Goal: Task Accomplishment & Management: Use online tool/utility

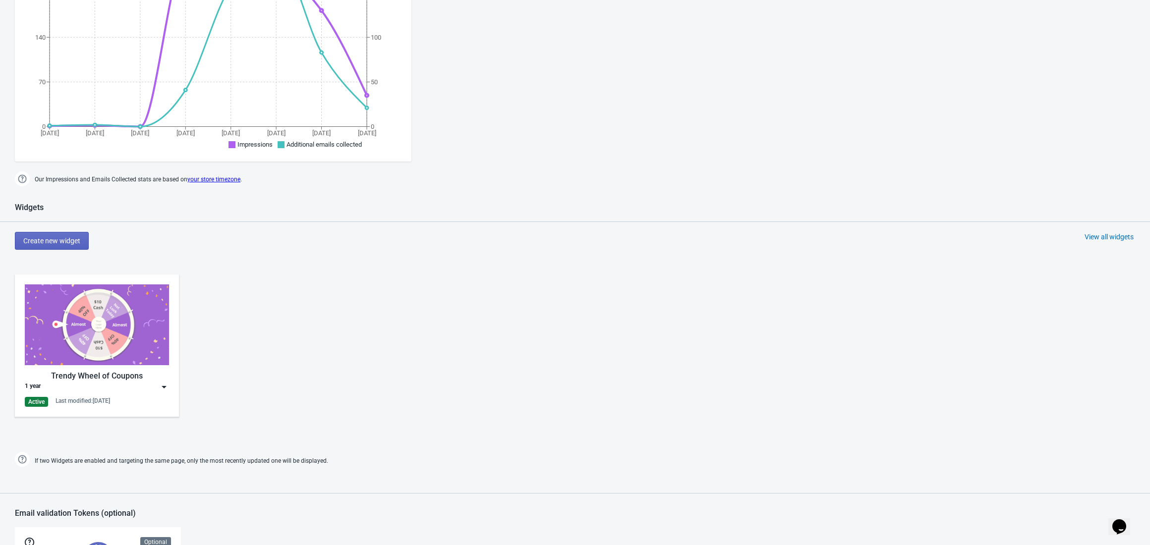
scroll to position [282, 0]
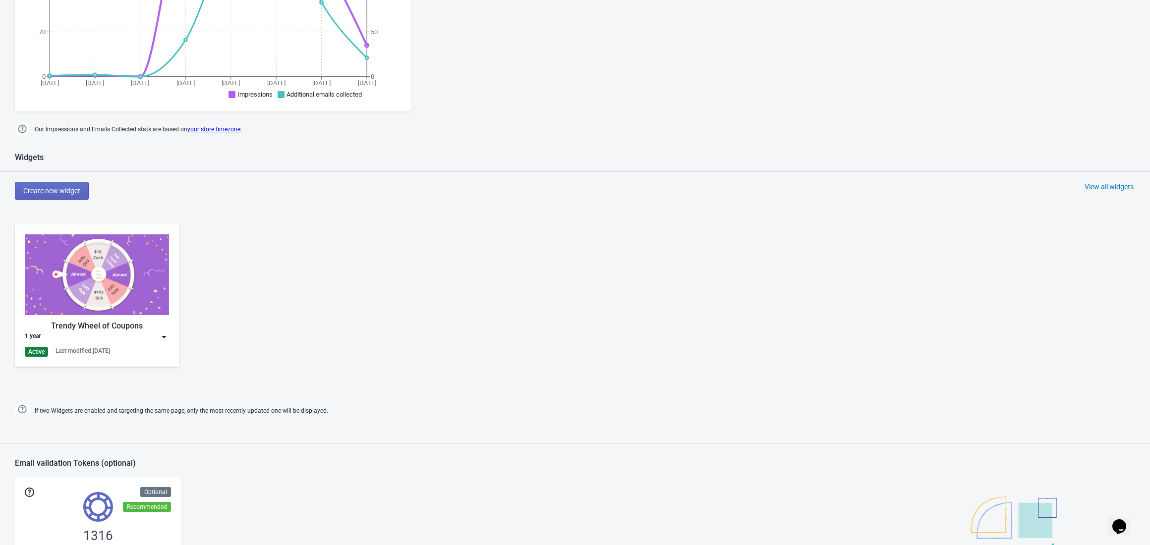
click at [162, 348] on div "Active Last modified: [DATE]" at bounding box center [97, 352] width 144 height 10
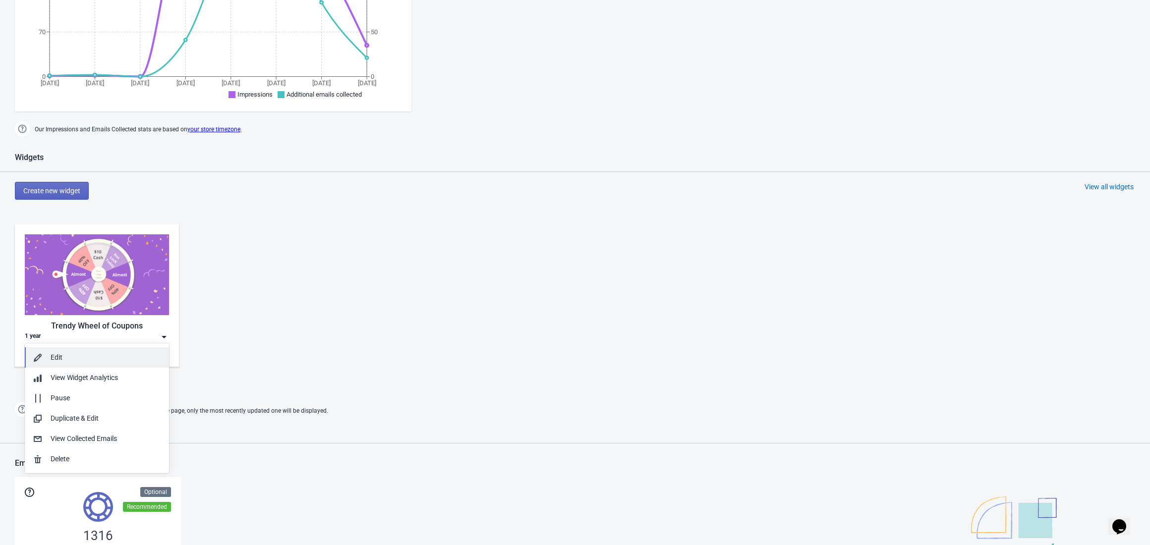
click at [149, 357] on div "Edit" at bounding box center [106, 357] width 110 height 10
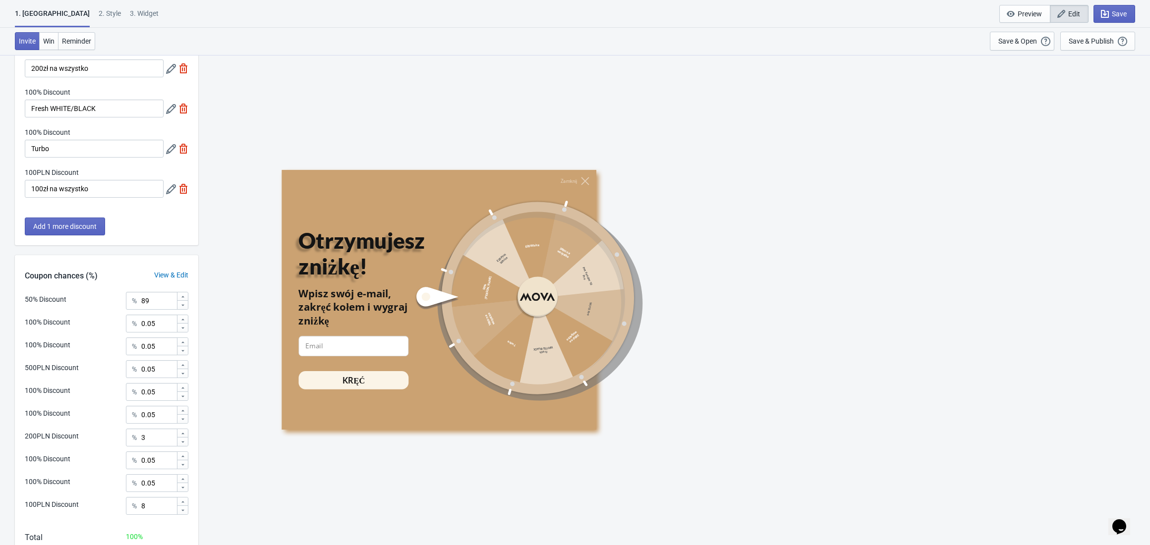
scroll to position [361, 0]
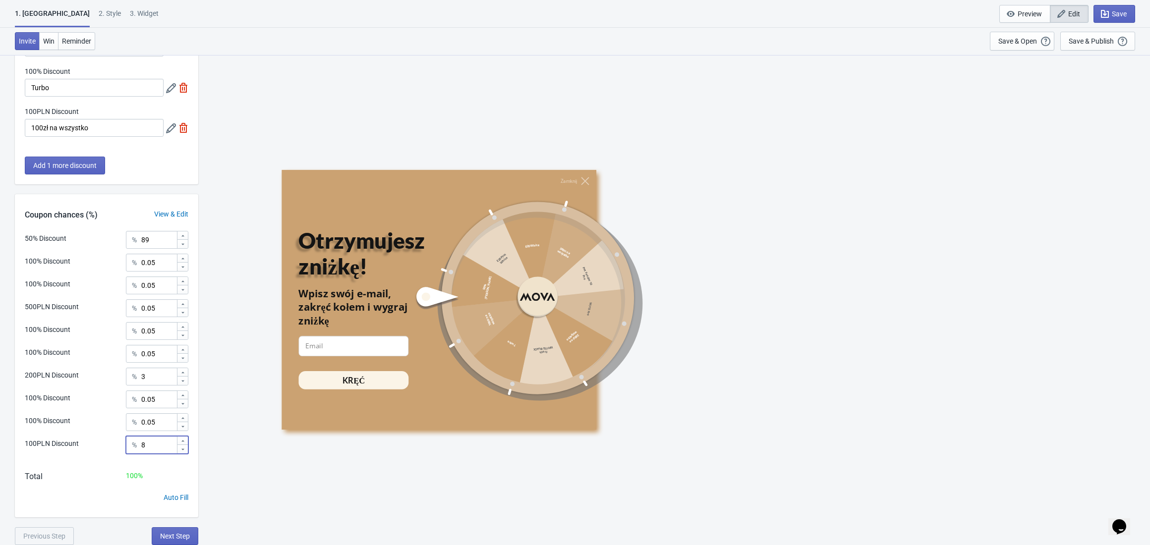
drag, startPoint x: 156, startPoint y: 444, endPoint x: 132, endPoint y: 444, distance: 23.3
click at [132, 444] on div "% 8" at bounding box center [157, 445] width 62 height 18
type input "0"
click at [162, 445] on input "0" at bounding box center [159, 445] width 36 height 18
type input "0.05"
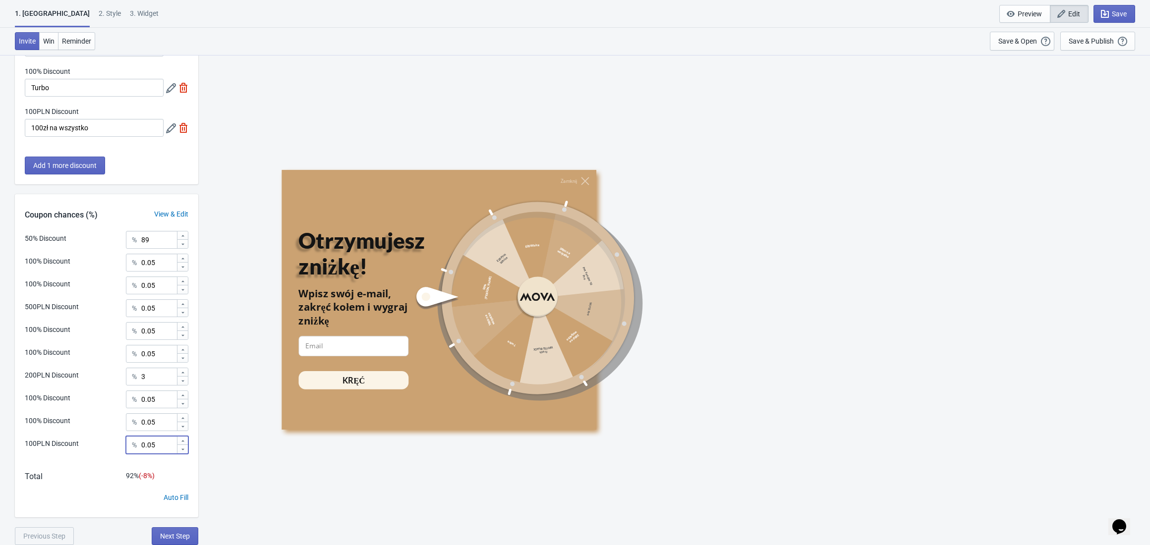
click at [99, 449] on div "100PLN Discount % 0.05" at bounding box center [107, 448] width 164 height 25
drag, startPoint x: 149, startPoint y: 379, endPoint x: 133, endPoint y: 379, distance: 15.9
click at [133, 379] on div "% 3" at bounding box center [157, 377] width 62 height 18
type input "0.1"
click at [165, 443] on input "0.05" at bounding box center [159, 445] width 36 height 18
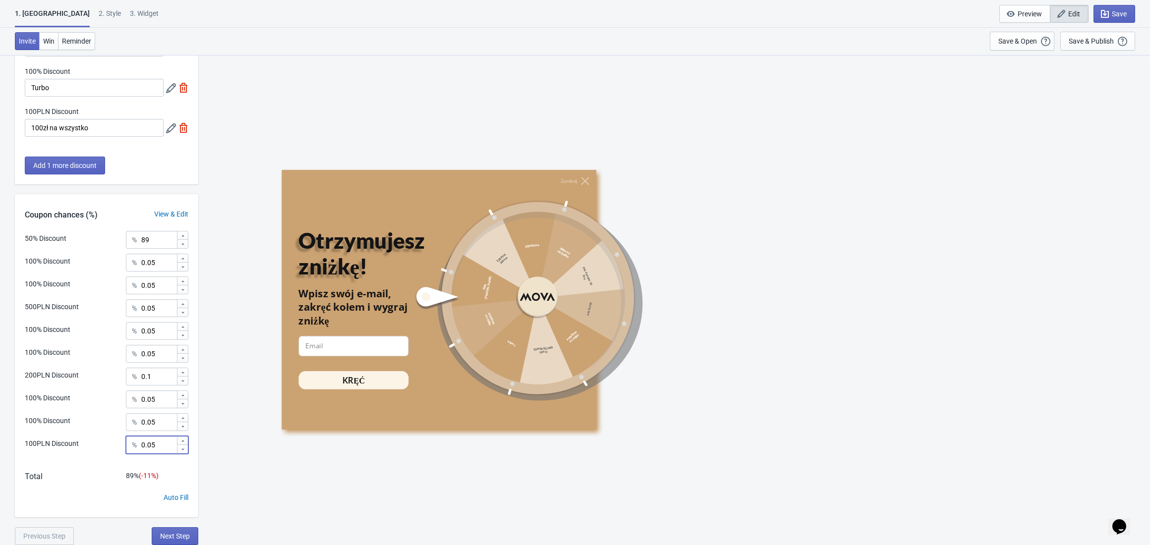
paste input "1"
type input "0.1"
click at [64, 335] on div "50% Discount % 89 100% Discount % 0.05 100% Discount % 0.05 500PLN Discount % 0…" at bounding box center [106, 346] width 183 height 230
drag, startPoint x: 158, startPoint y: 240, endPoint x: 121, endPoint y: 240, distance: 36.7
click at [121, 240] on div "50% Discount % 89" at bounding box center [107, 237] width 164 height 13
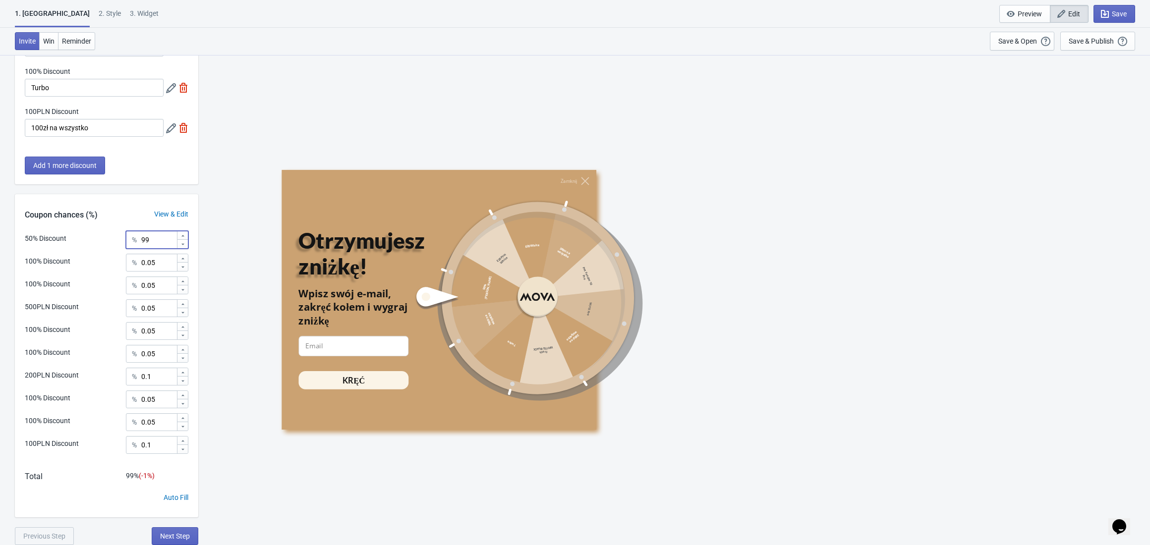
type input "9"
type input "99"
click at [165, 438] on input "0.1" at bounding box center [159, 445] width 36 height 18
click at [161, 377] on input "0.1" at bounding box center [159, 377] width 36 height 18
click at [161, 426] on input "0.05" at bounding box center [159, 422] width 36 height 18
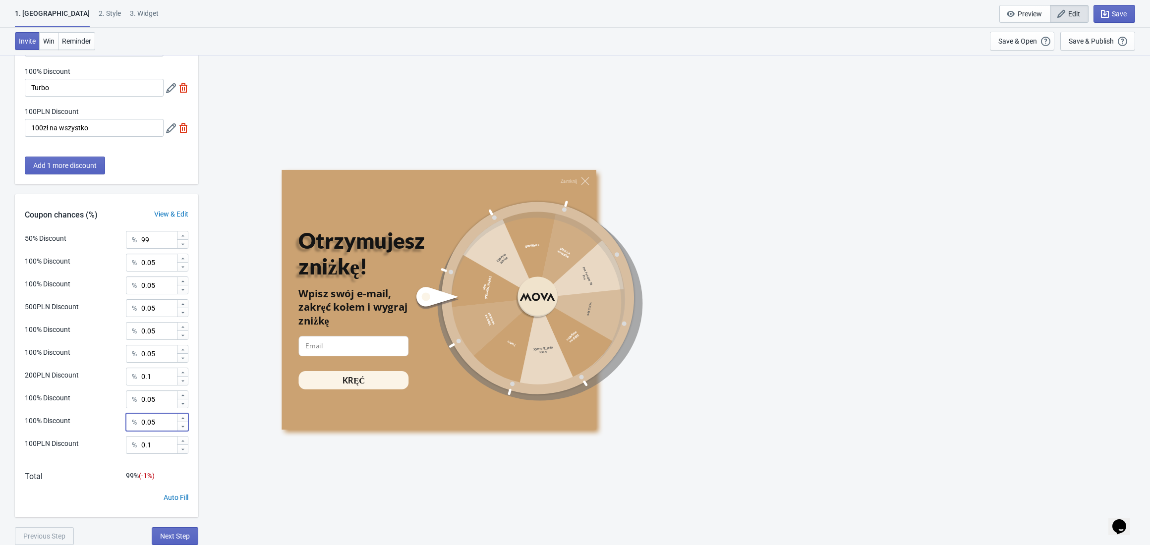
paste input "1"
type input "0.1"
click at [165, 400] on input "0.05" at bounding box center [159, 399] width 36 height 18
paste input "1"
type input "0.1"
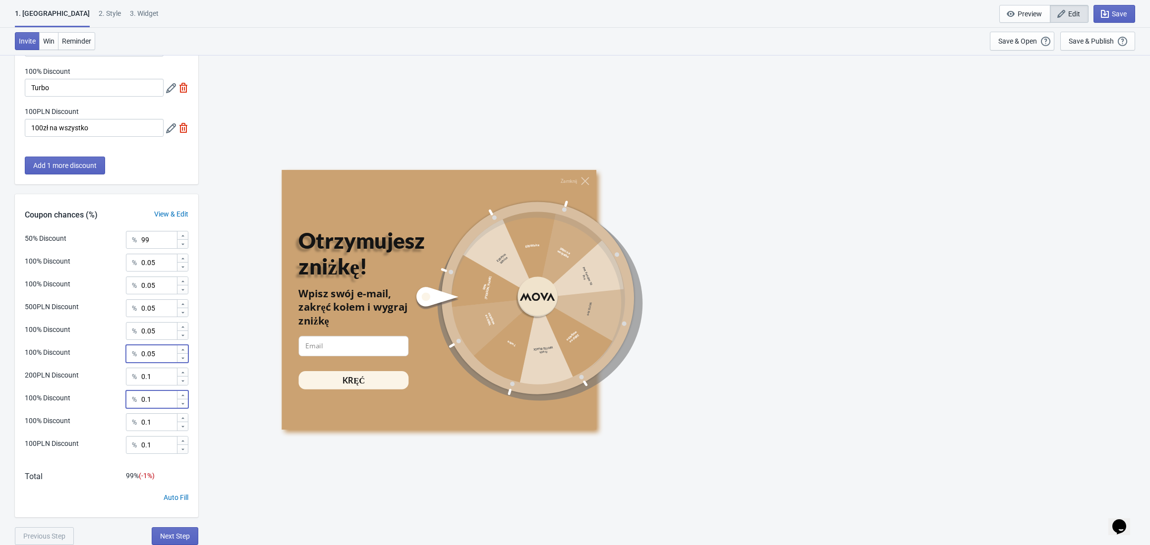
click at [164, 356] on input "0.05" at bounding box center [159, 354] width 36 height 18
paste input "1"
type input "0.1"
click at [165, 329] on input "0.05" at bounding box center [159, 331] width 36 height 18
paste input "1"
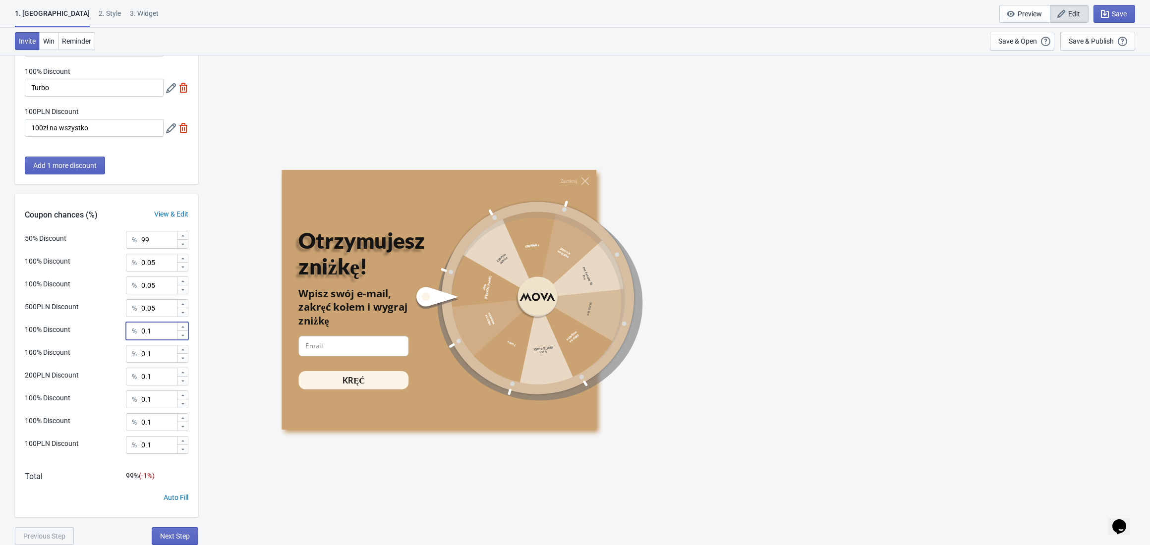
type input "0.1"
click at [168, 309] on input "0.05" at bounding box center [159, 308] width 36 height 18
paste input "1"
type input "0.1"
click at [166, 283] on input "0.05" at bounding box center [159, 285] width 36 height 18
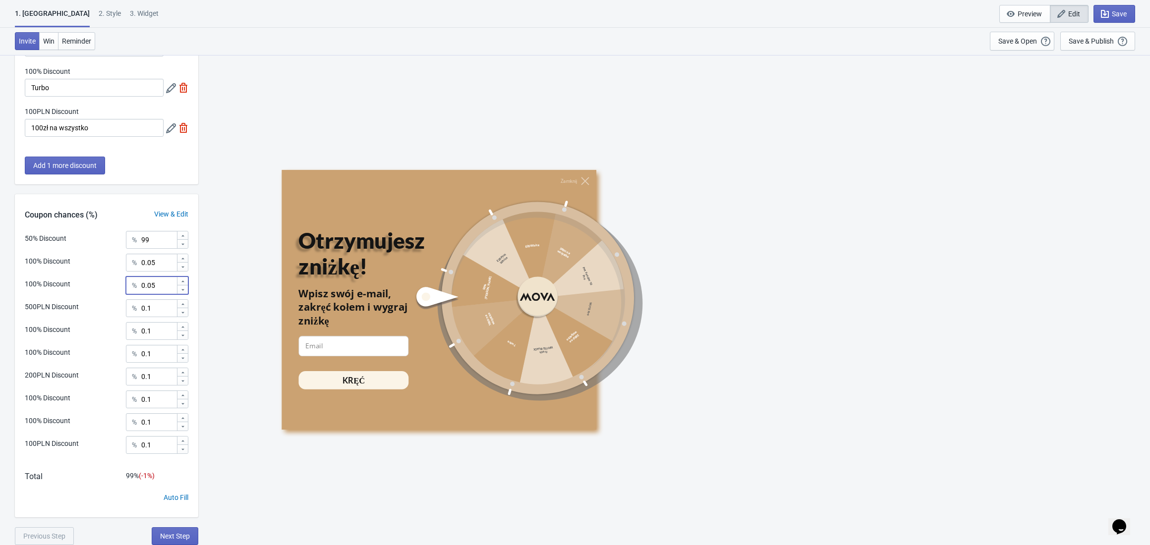
paste input "1"
type input "0.1"
click at [167, 264] on input "0.05" at bounding box center [159, 263] width 36 height 18
paste input "1"
type input "0.1"
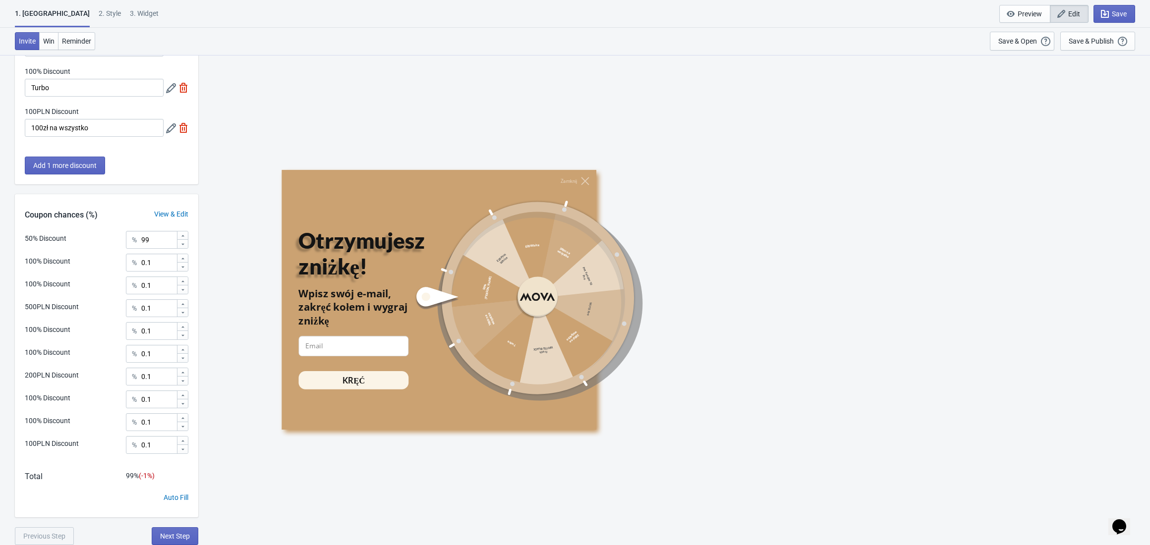
click at [92, 451] on div "100PLN Discount % 0.1" at bounding box center [107, 448] width 164 height 25
click at [153, 449] on input "0.1" at bounding box center [159, 445] width 36 height 18
type input "0.15"
click at [160, 379] on input "0.1" at bounding box center [159, 377] width 36 height 18
click at [165, 422] on input "0.1" at bounding box center [159, 422] width 36 height 18
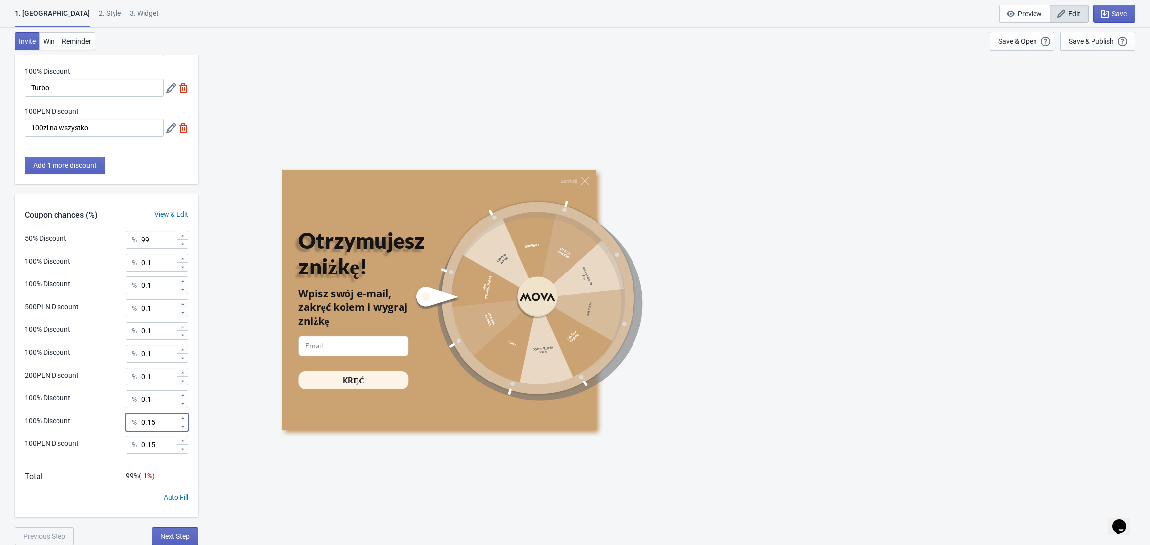
type input "0.15"
click at [161, 403] on input "0.1" at bounding box center [159, 399] width 36 height 18
type input "0.15"
click at [91, 466] on div "50% Discount % 99 100% Discount % 0.1 100% Discount % 0.1 500PLN Discount % 0.1…" at bounding box center [106, 374] width 183 height 286
click at [1080, 47] on button "Save & Publish This option will save your Widget so that it will be visible to …" at bounding box center [1097, 41] width 75 height 19
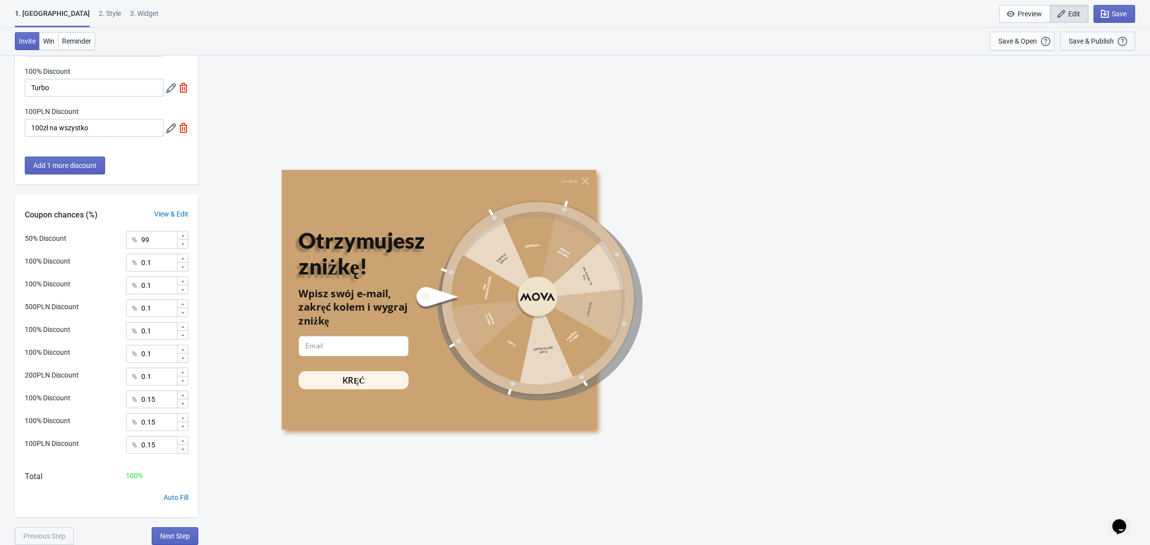
click at [1080, 46] on div "Save & Publish This option will save your Widget so that it will be visible to …" at bounding box center [1097, 41] width 58 height 11
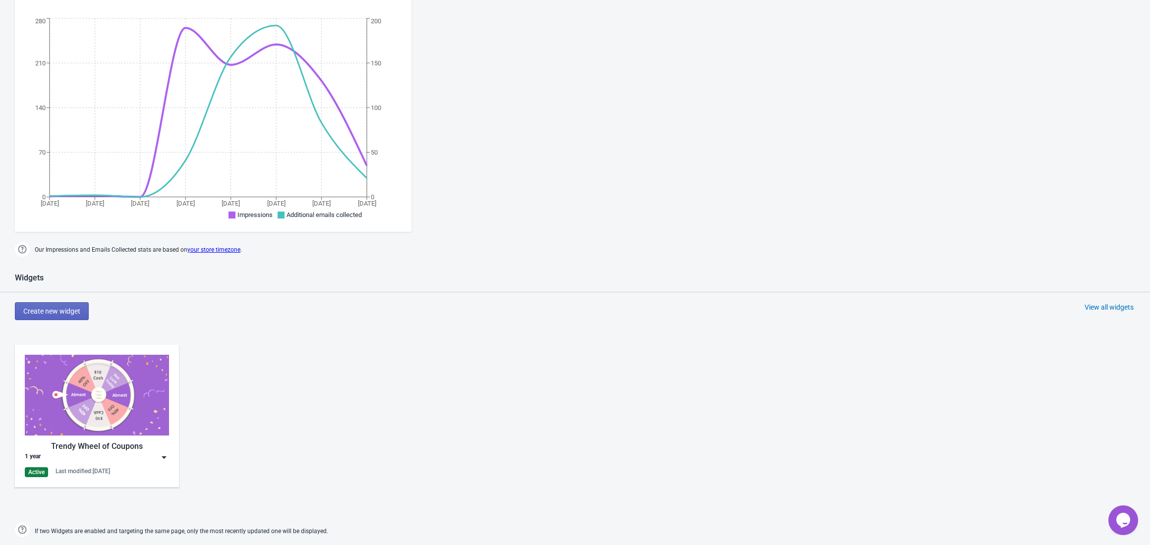
scroll to position [232, 0]
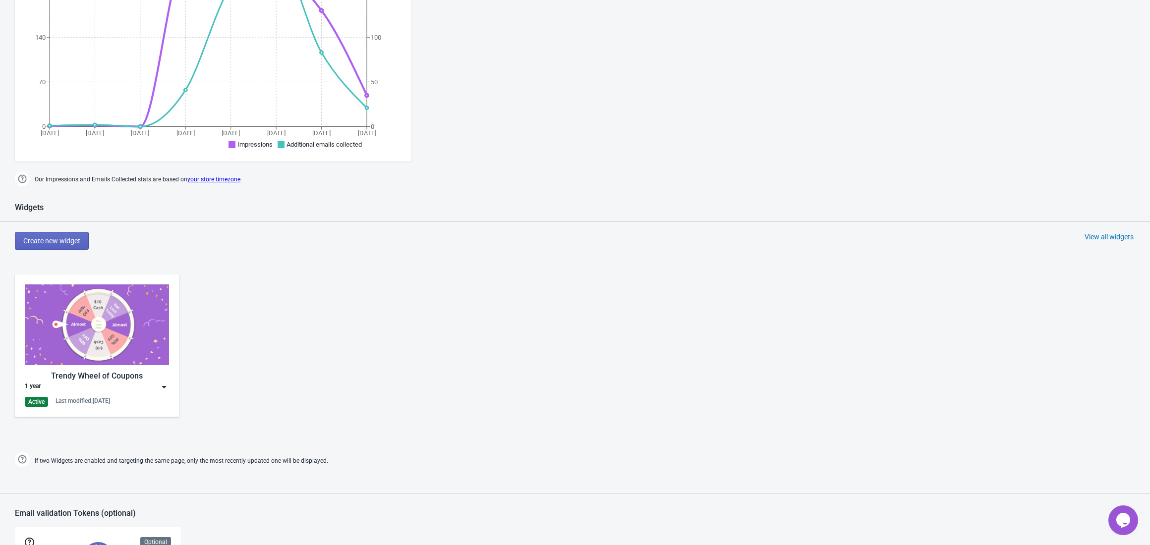
click at [151, 395] on div "Trendy Wheel of Coupons 1 year Active Last modified: [DATE]" at bounding box center [97, 345] width 144 height 122
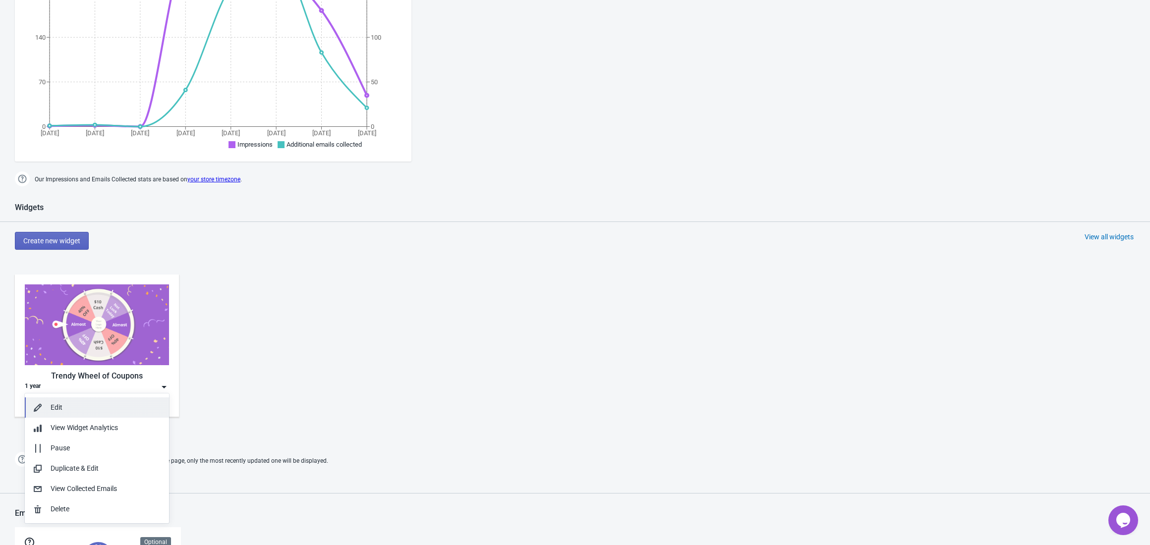
click at [138, 412] on div "Edit" at bounding box center [106, 407] width 110 height 10
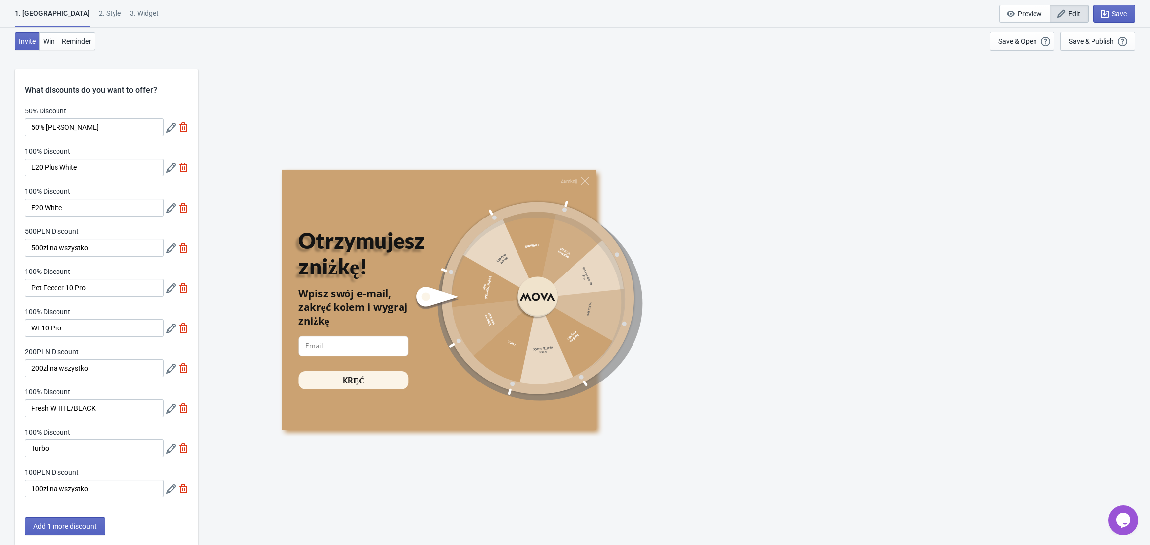
scroll to position [361, 0]
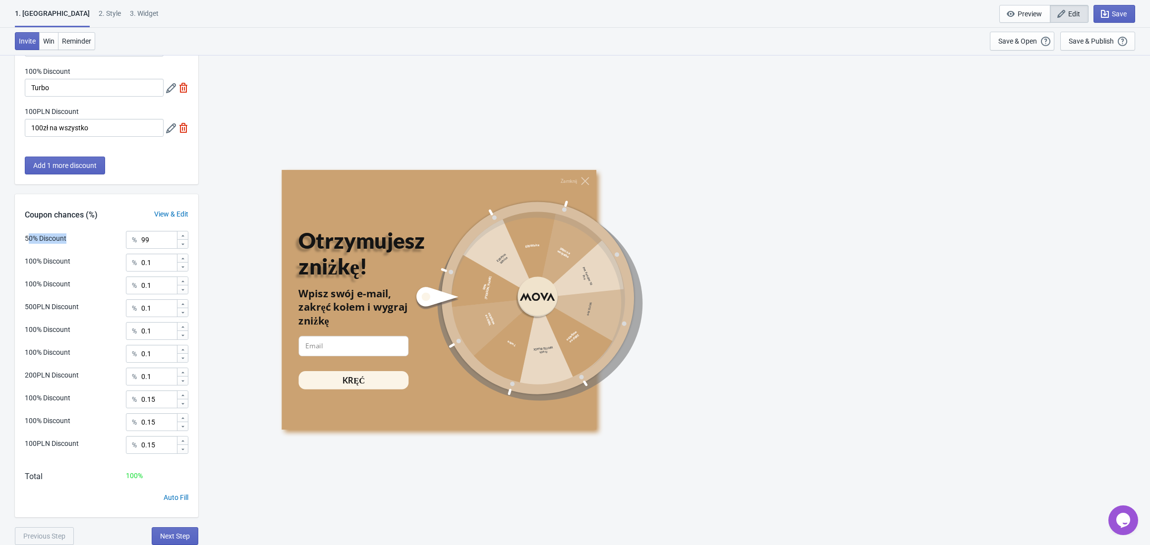
drag, startPoint x: 73, startPoint y: 242, endPoint x: 29, endPoint y: 242, distance: 44.1
click at [28, 242] on div "50% Discount % 99" at bounding box center [107, 237] width 164 height 13
click at [63, 271] on div "50% Discount % 99 100% Discount % 0.1 100% Discount % 0.1 500PLN Discount % 0.1…" at bounding box center [106, 346] width 183 height 230
